Goal: Transaction & Acquisition: Purchase product/service

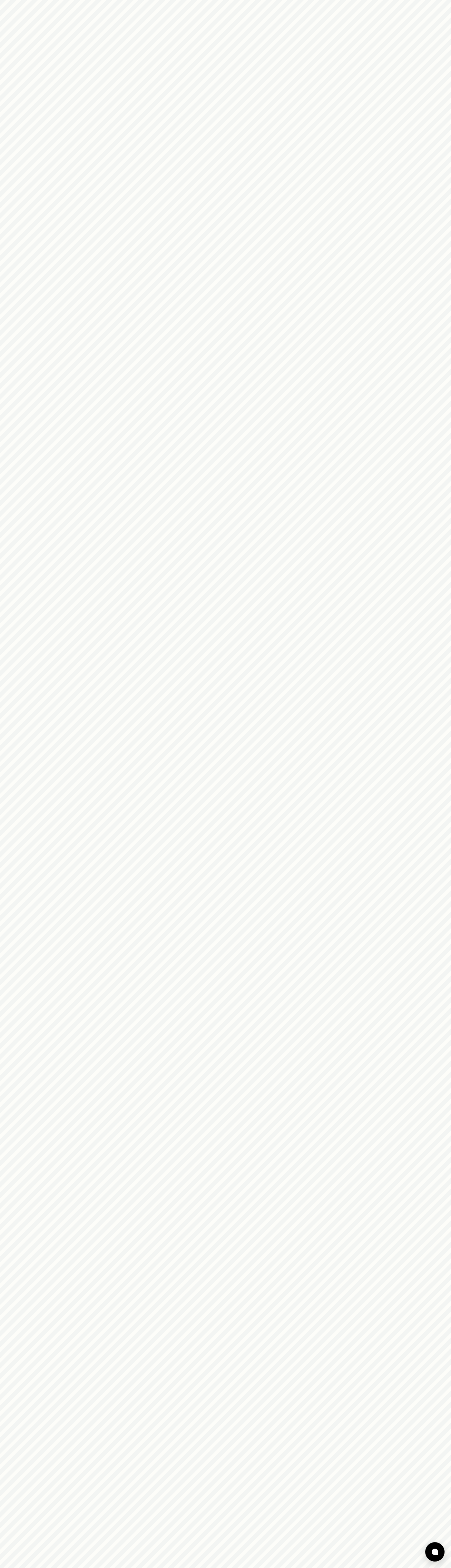
click at [25, 0] on html at bounding box center [225, 0] width 451 height 0
click at [429, 0] on html at bounding box center [225, 0] width 451 height 0
click at [102, 0] on html at bounding box center [225, 0] width 451 height 0
click at [7, 0] on html at bounding box center [225, 0] width 451 height 0
